Goal: Task Accomplishment & Management: Complete application form

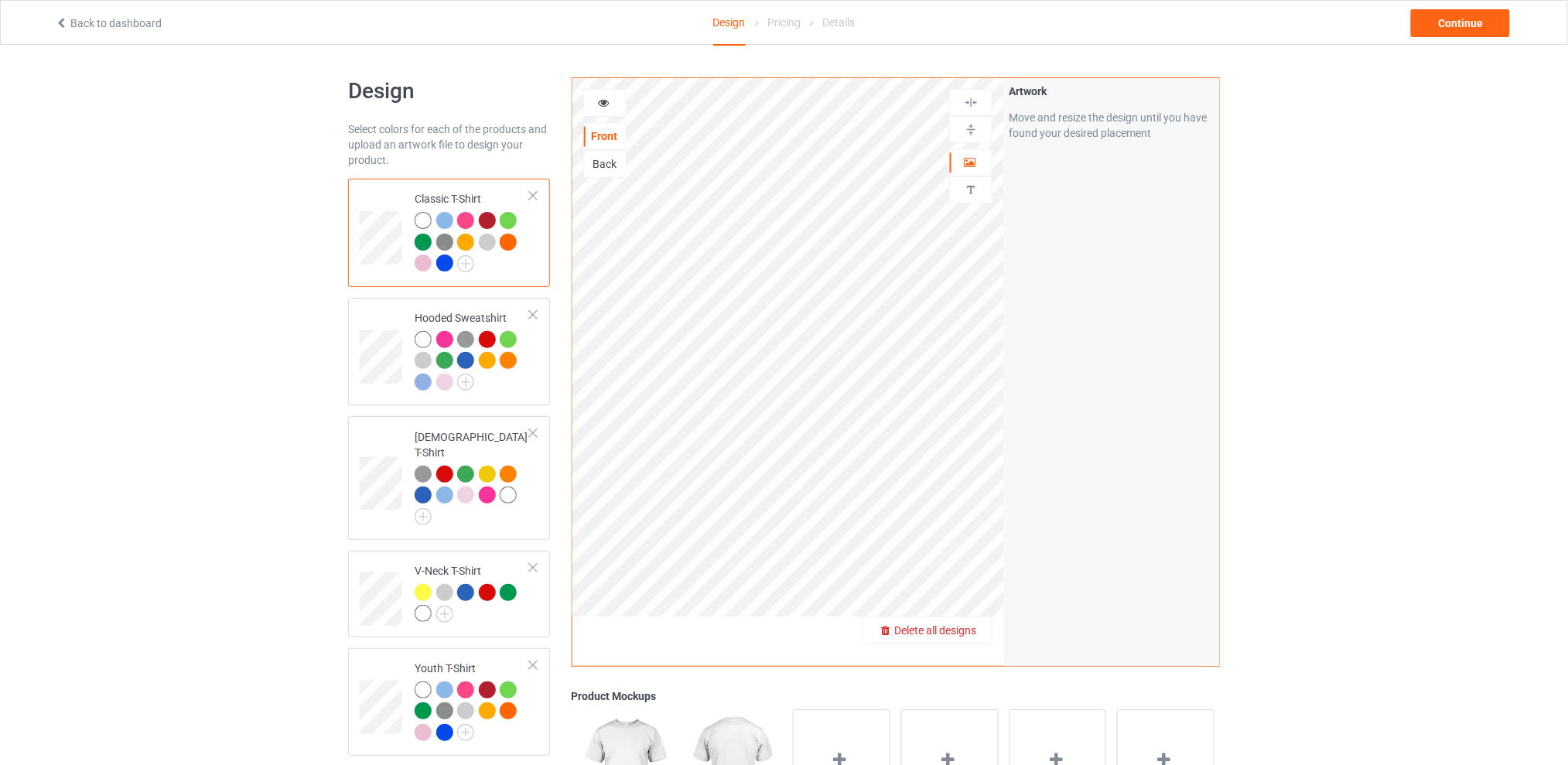
click at [973, 634] on span "Delete all designs" at bounding box center [935, 629] width 82 height 12
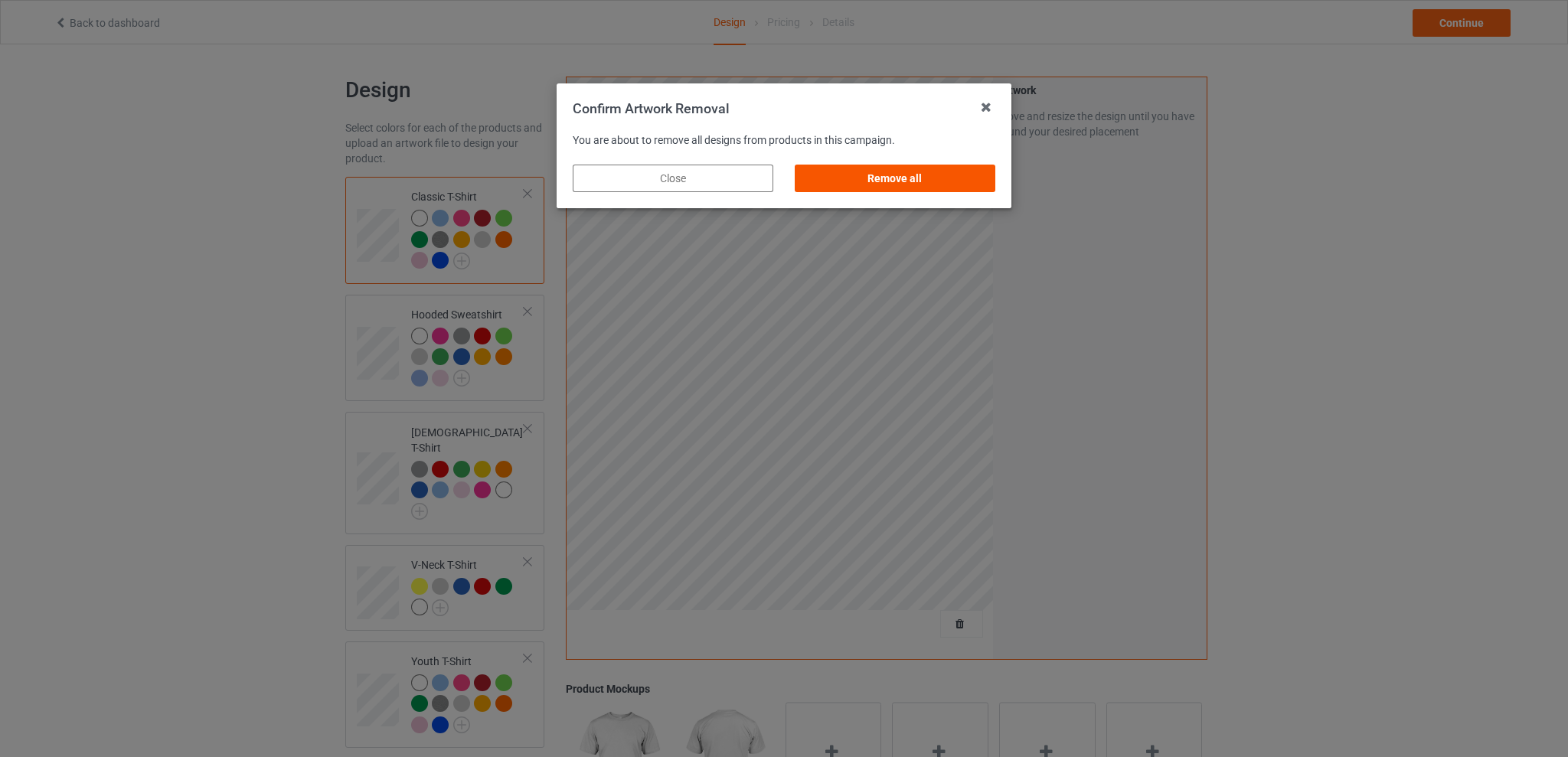
click at [922, 173] on div "Remove all" at bounding box center [895, 177] width 201 height 27
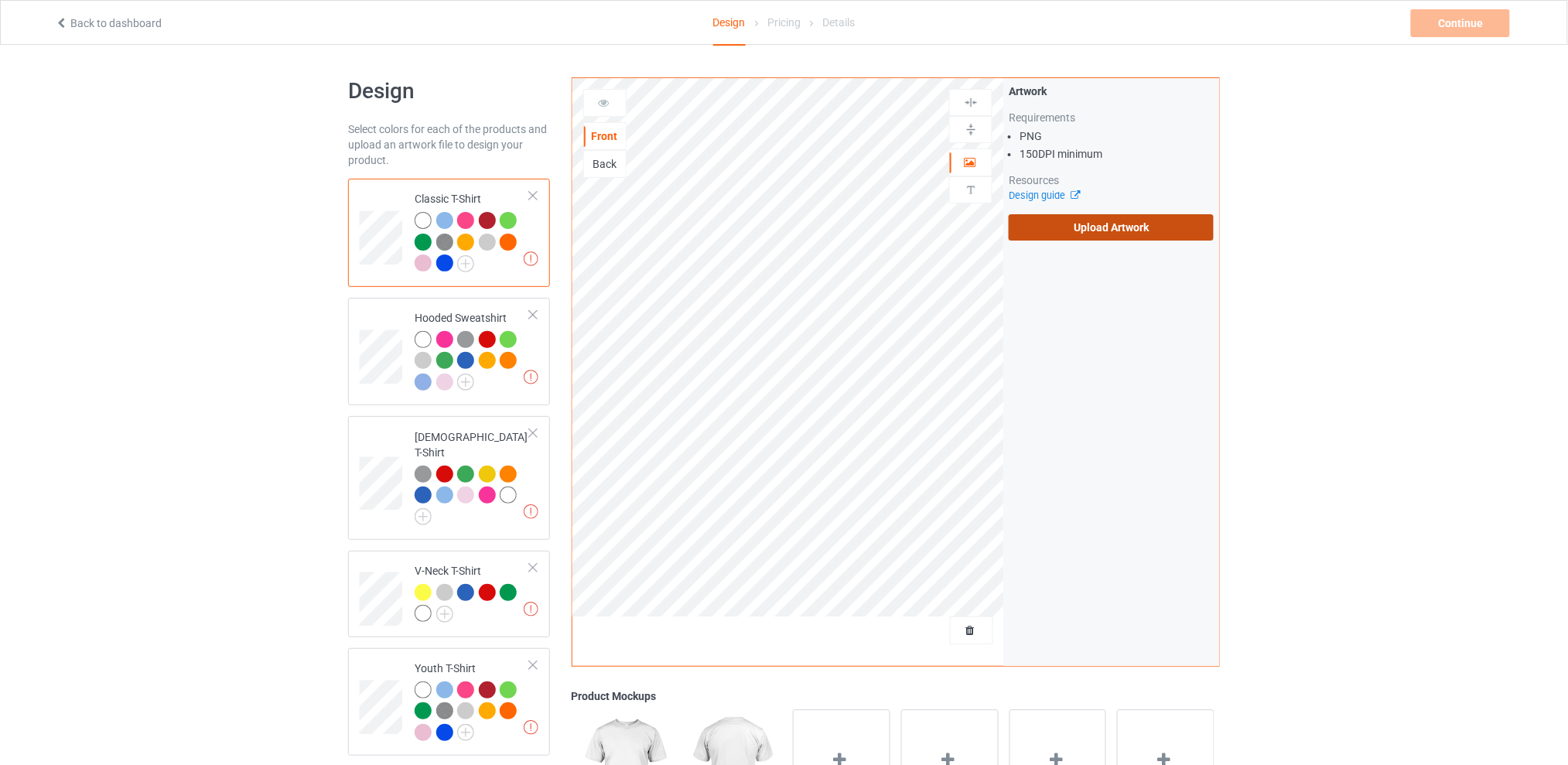
click at [1081, 228] on label "Upload Artwork" at bounding box center [1111, 228] width 205 height 27
click at [0, 0] on input "Upload Artwork" at bounding box center [0, 0] width 0 height 0
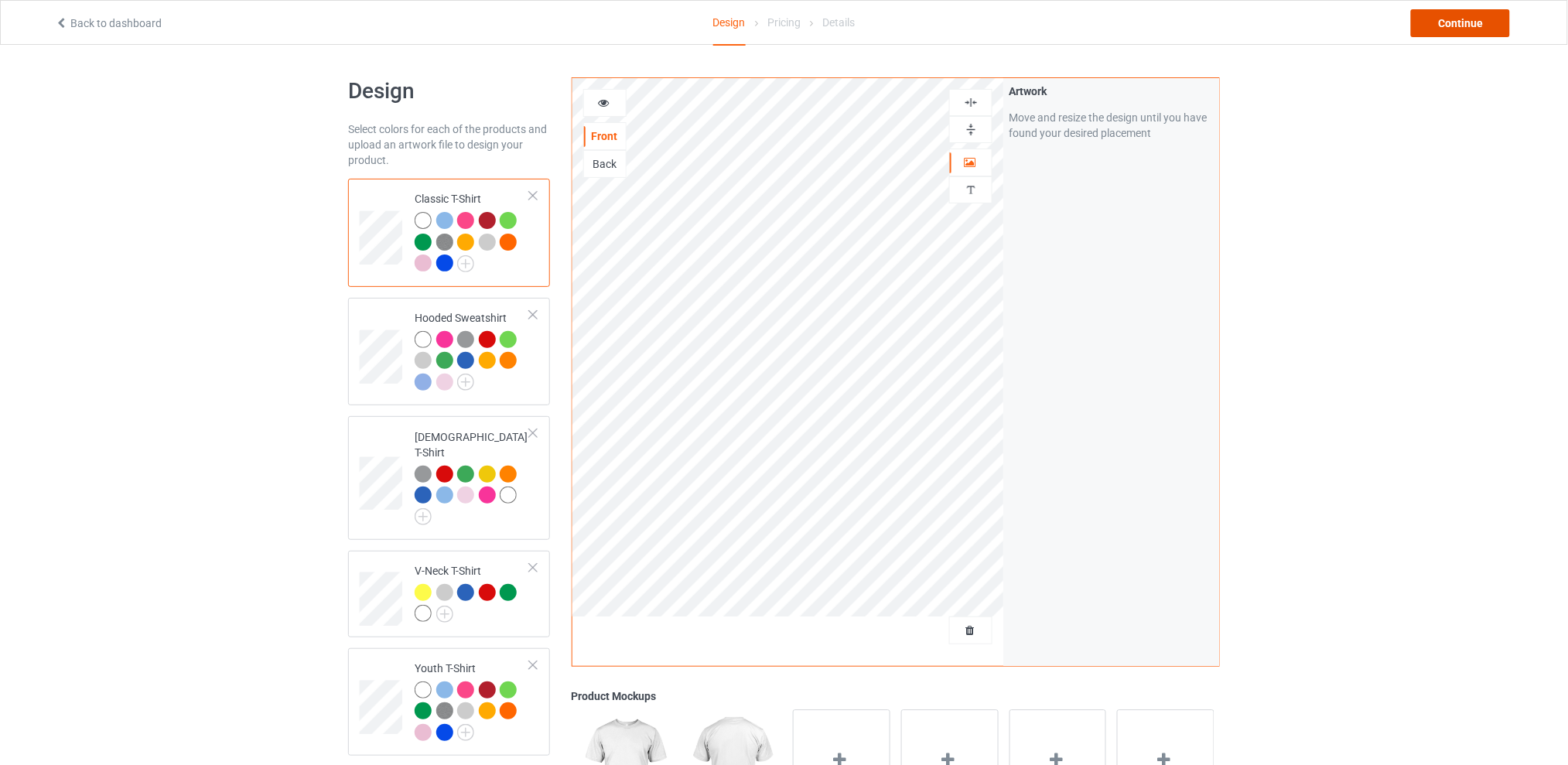
click at [1436, 21] on div "Continue" at bounding box center [1460, 23] width 99 height 27
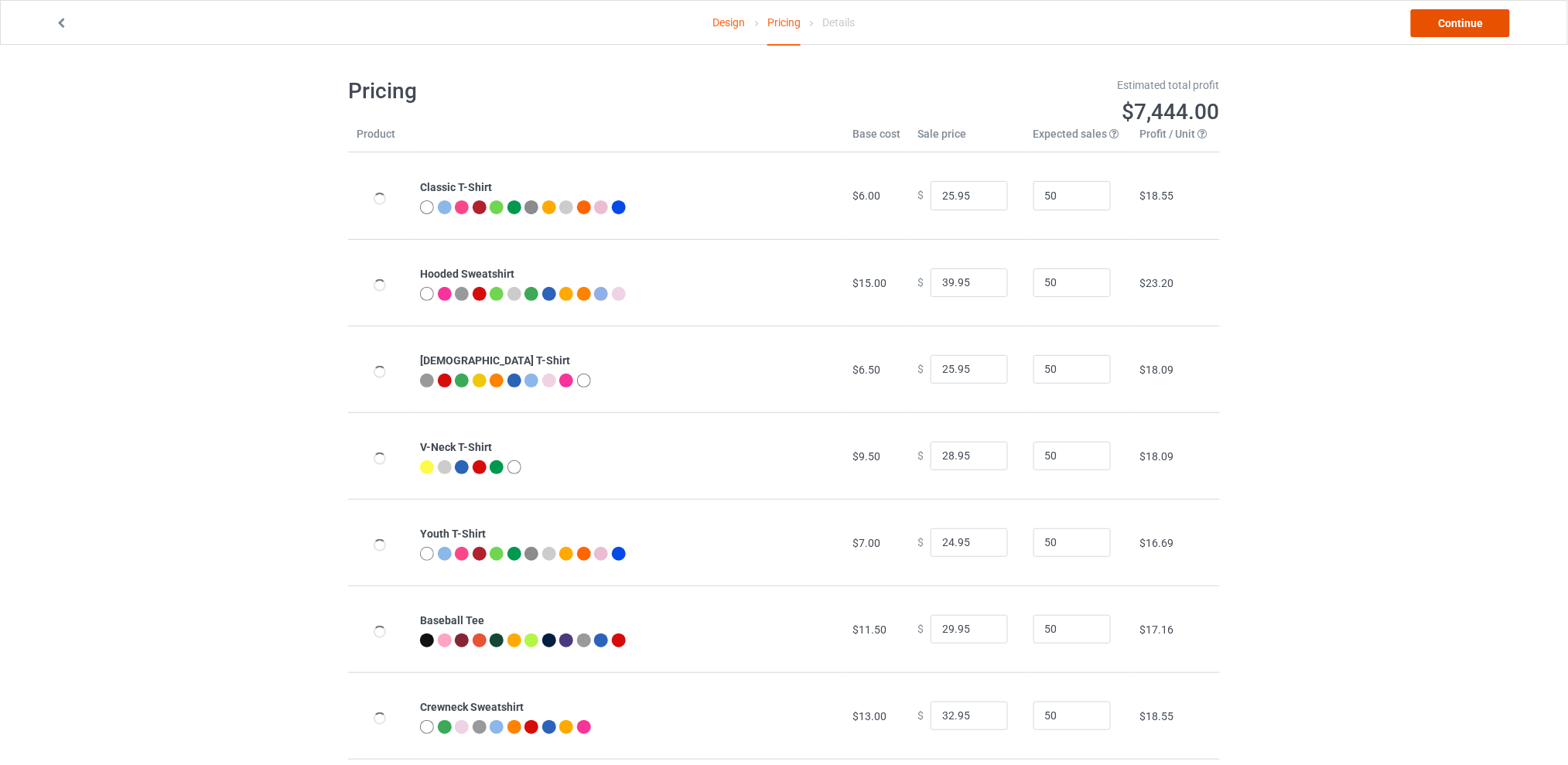
click at [1436, 21] on link "Continue" at bounding box center [1460, 23] width 99 height 27
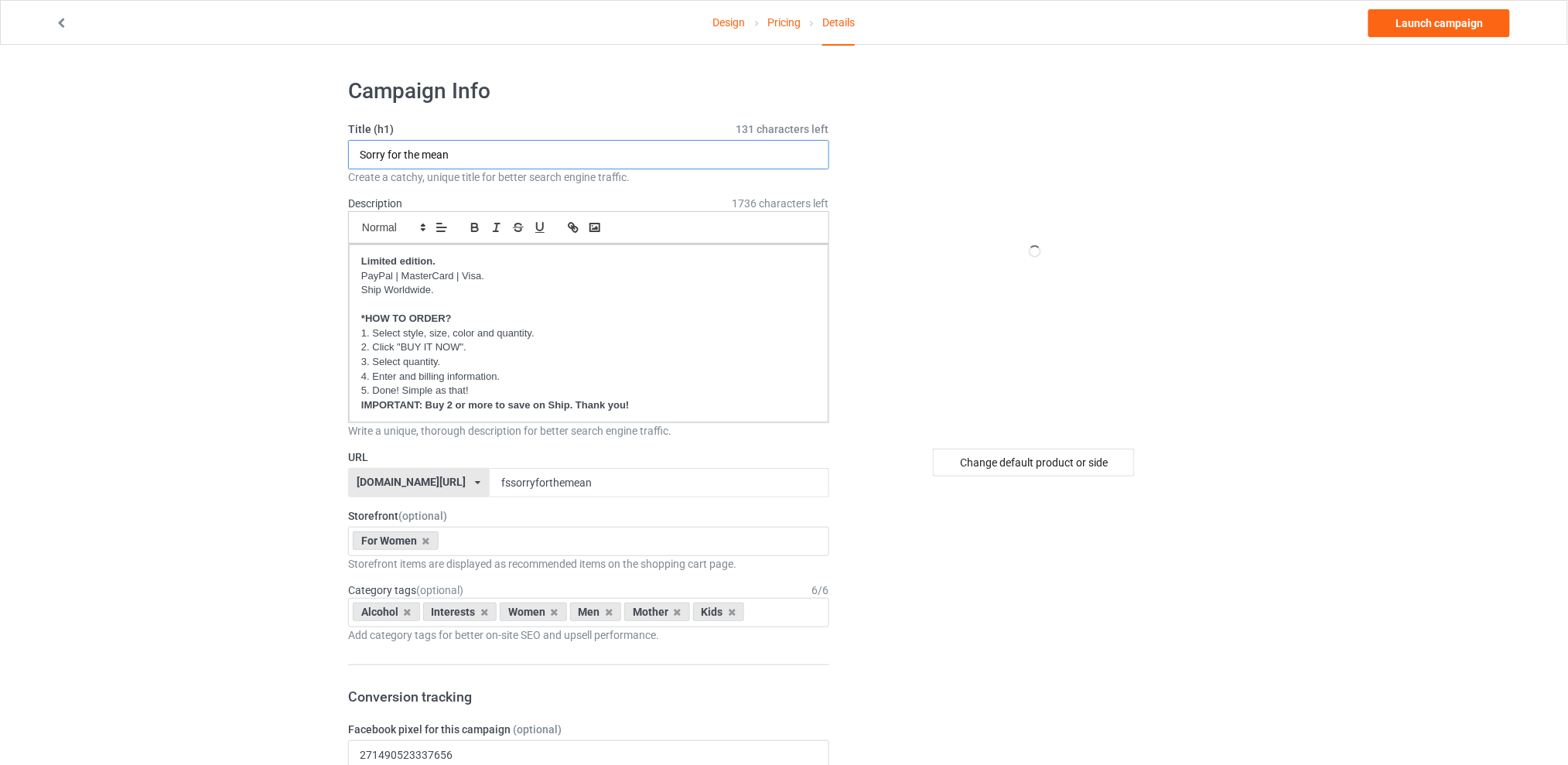
drag, startPoint x: 384, startPoint y: 155, endPoint x: 305, endPoint y: 155, distance: 79.0
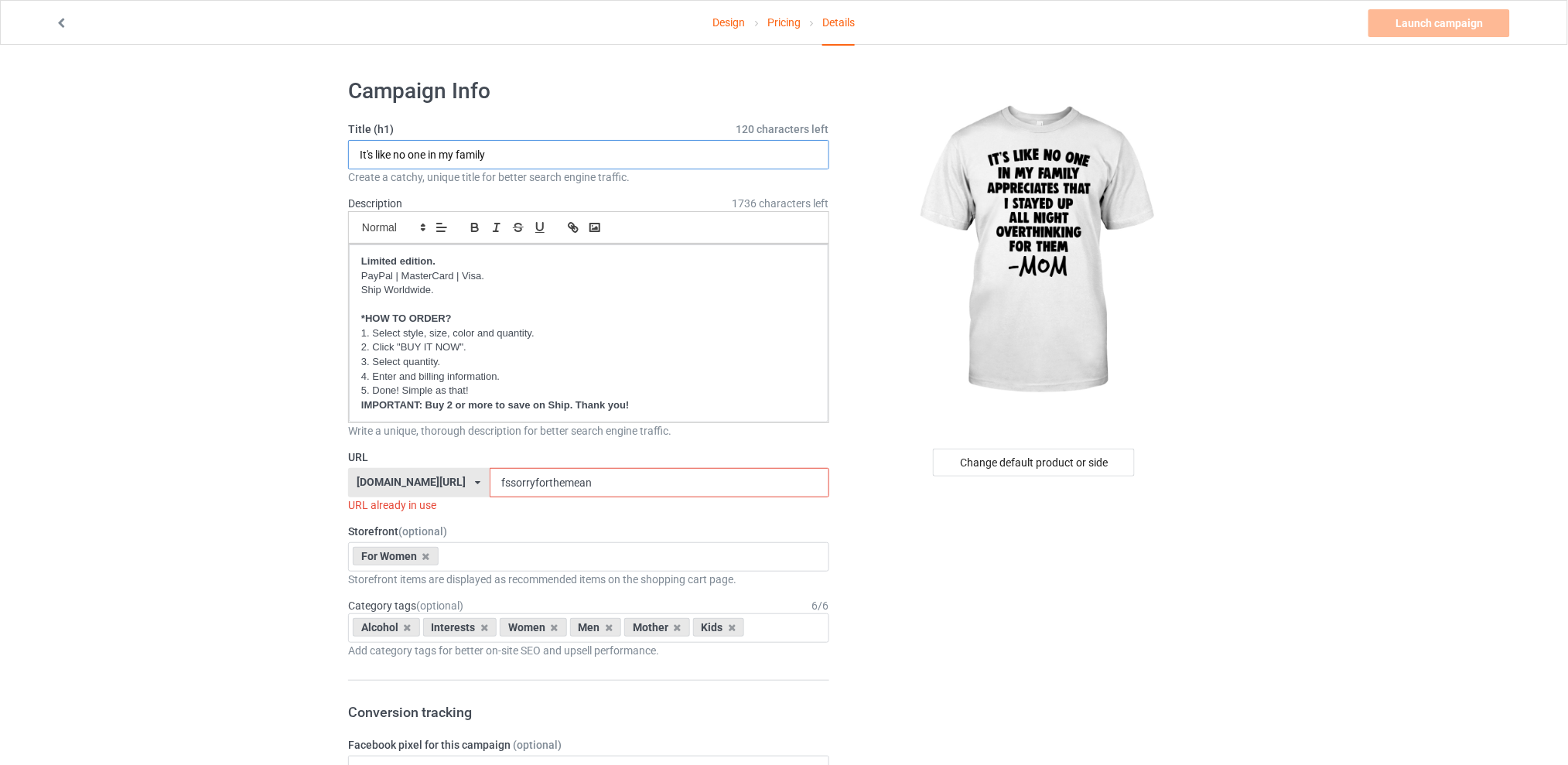
type input "It's like no one in my family"
drag, startPoint x: 614, startPoint y: 483, endPoint x: 471, endPoint y: 481, distance: 143.0
click at [471, 481] on div "[DOMAIN_NAME][URL] [DOMAIN_NAME][URL] [DOMAIN_NAME][URL] [DOMAIN_NAME][URL] 5d7…" at bounding box center [588, 483] width 481 height 29
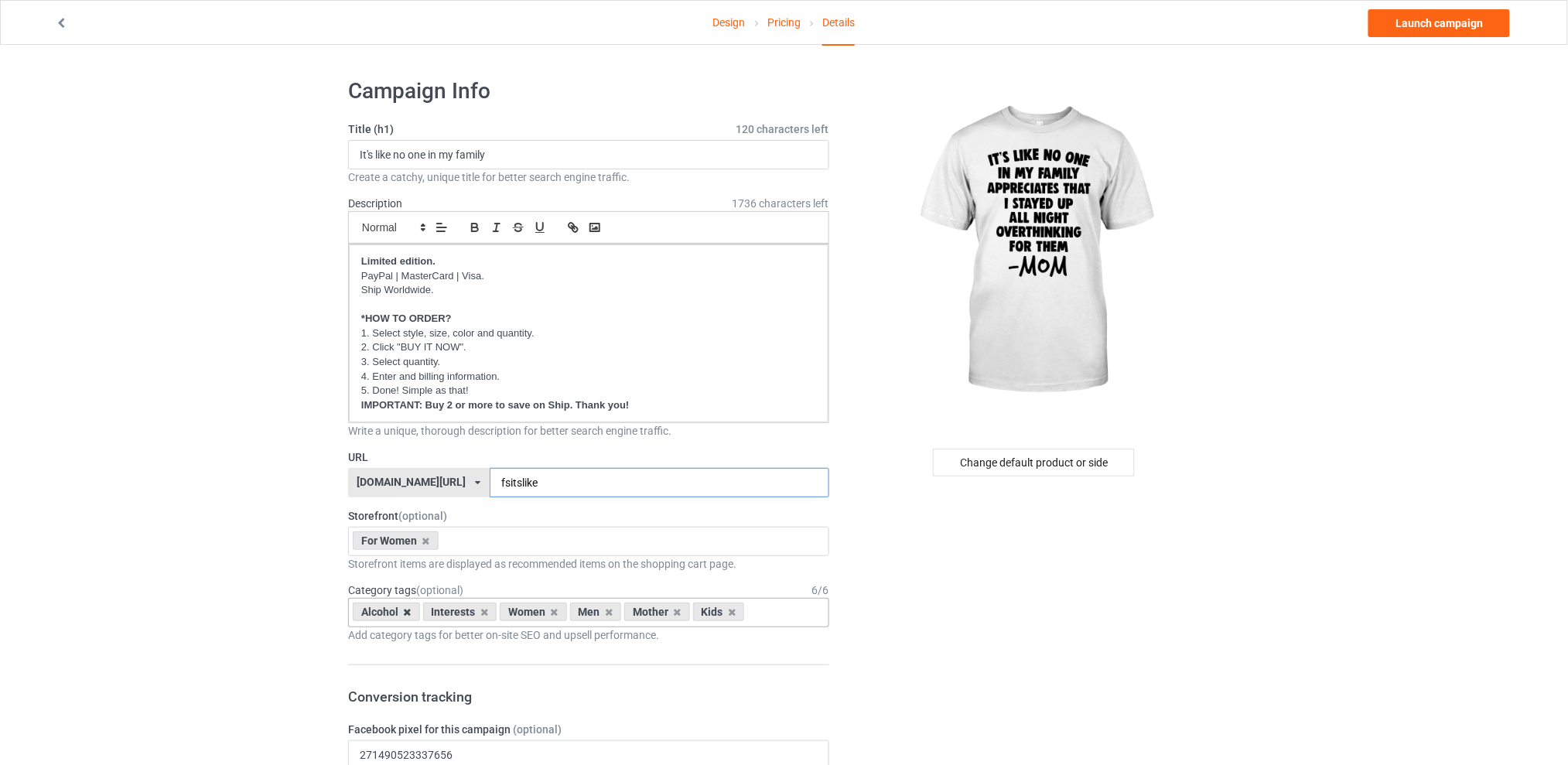
type input "fsitslike"
click at [407, 608] on icon at bounding box center [408, 611] width 8 height 10
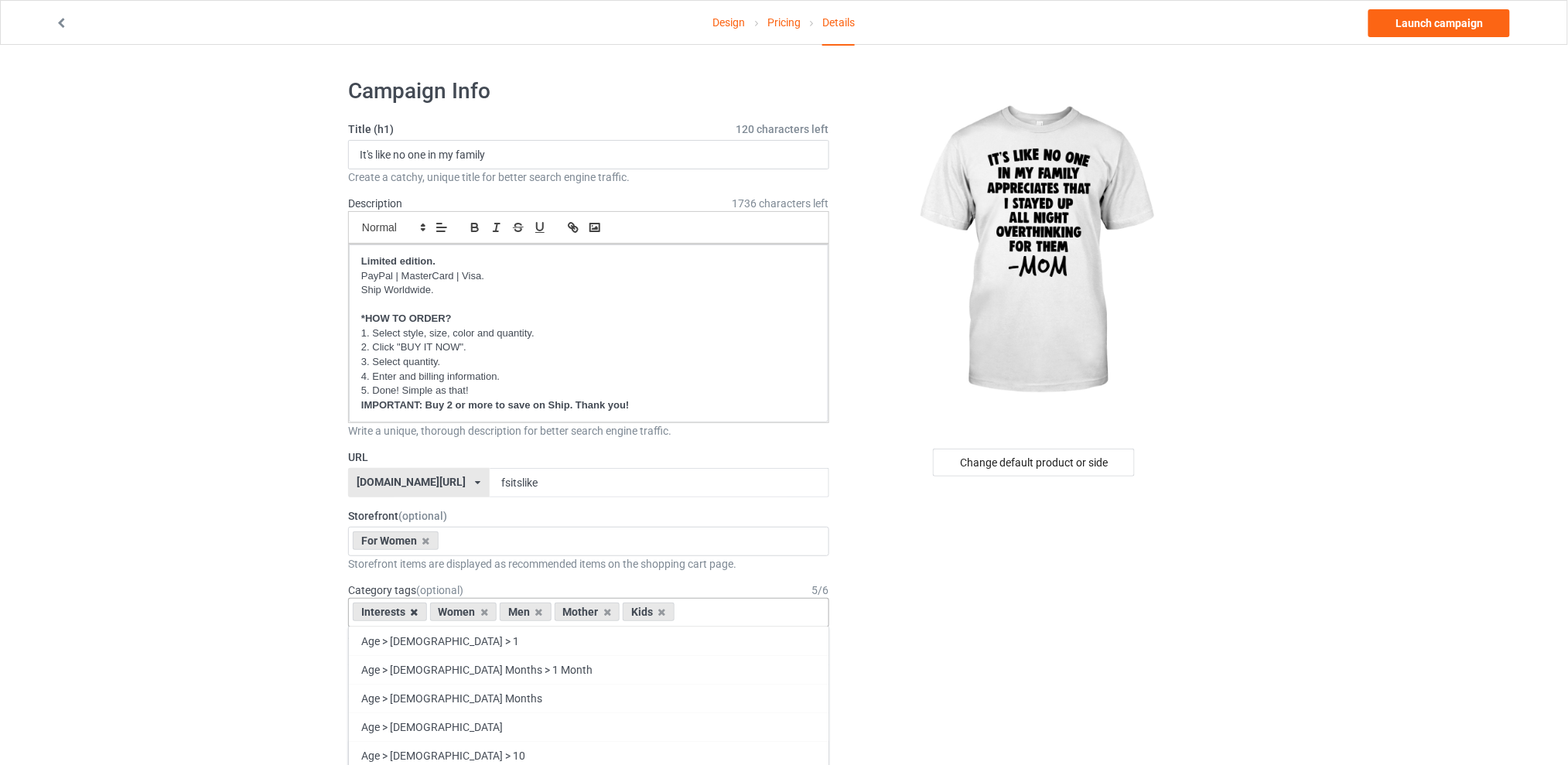
click at [413, 611] on icon at bounding box center [414, 611] width 8 height 10
click at [462, 612] on icon at bounding box center [462, 611] width 8 height 10
click at [472, 612] on icon at bounding box center [476, 611] width 8 height 10
click at [464, 614] on icon at bounding box center [462, 611] width 8 height 10
click at [1048, 458] on div "Change default product or side" at bounding box center [1033, 462] width 202 height 27
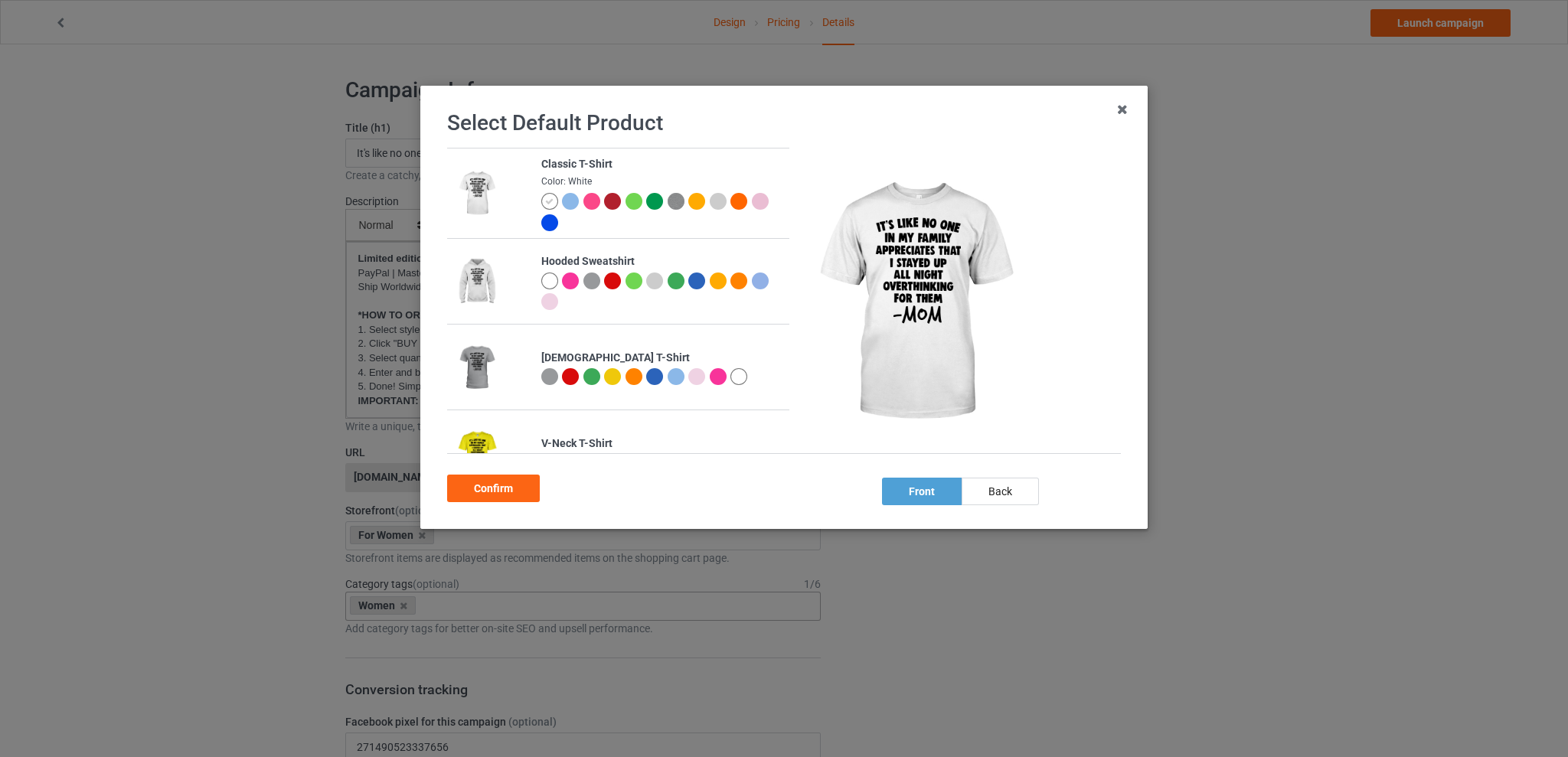
click at [714, 376] on div at bounding box center [718, 376] width 17 height 17
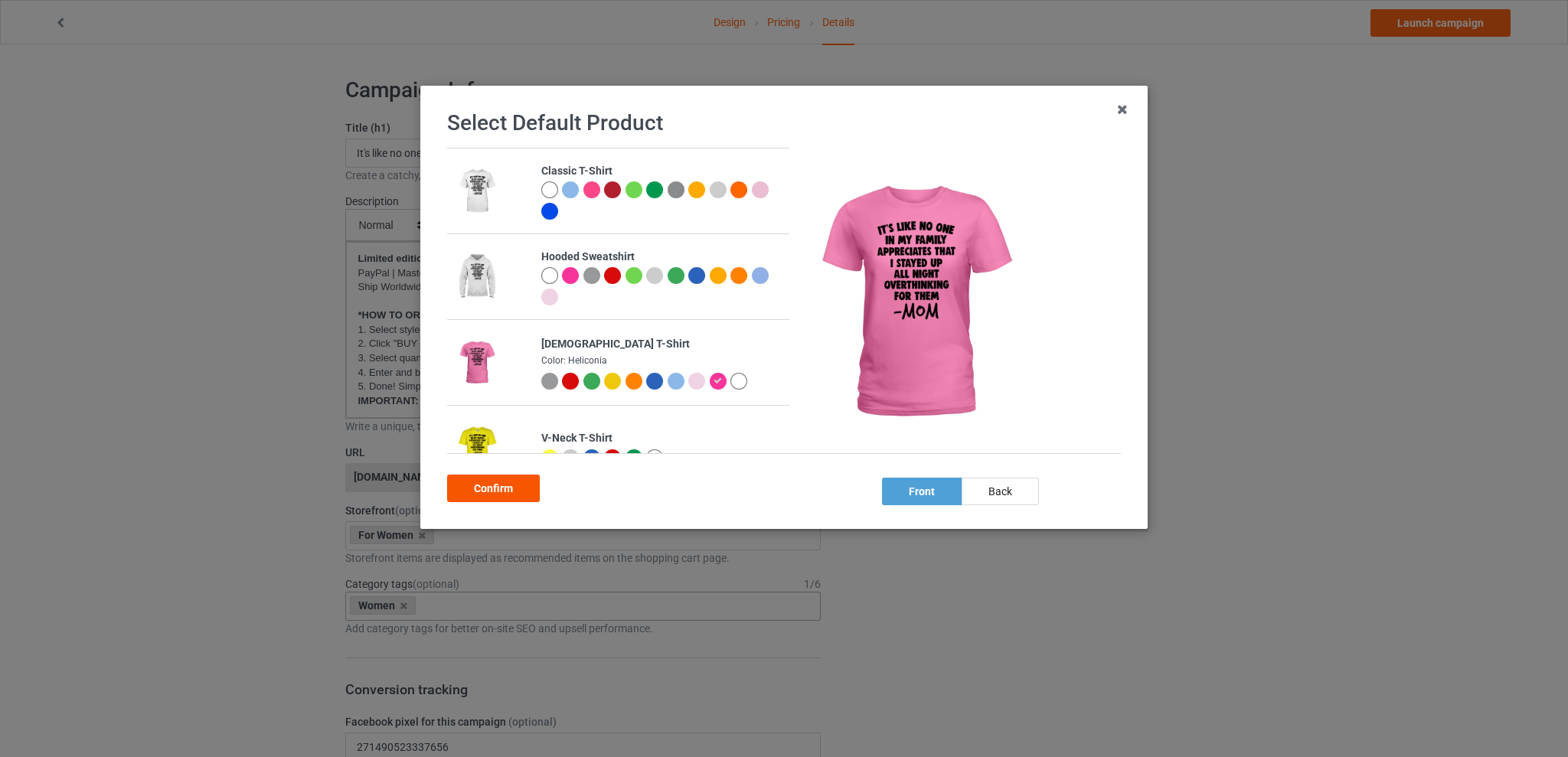
click at [497, 482] on div "Confirm" at bounding box center [493, 488] width 93 height 27
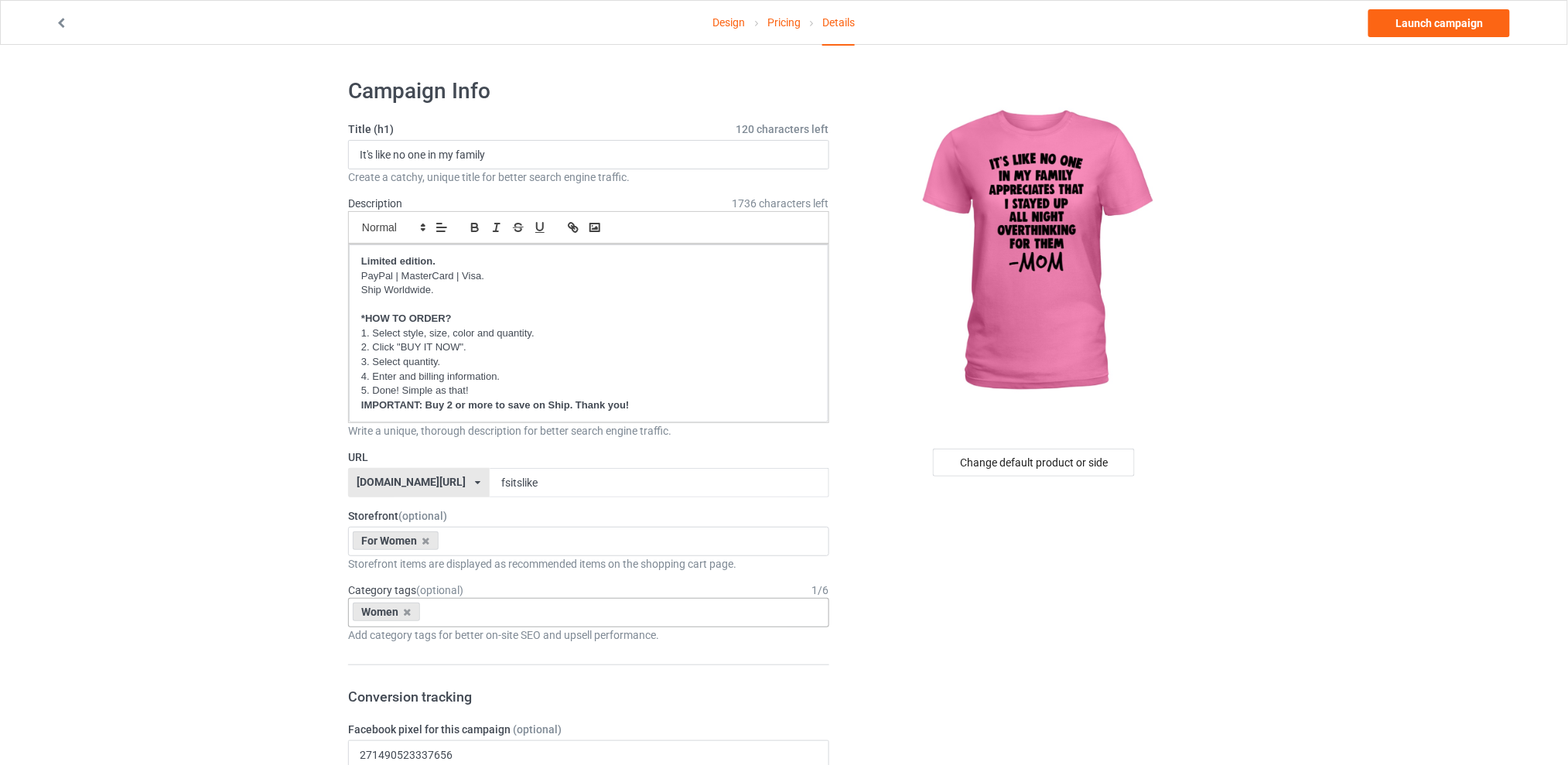
click at [1415, 24] on link "Launch campaign" at bounding box center [1438, 23] width 141 height 27
